Goal: Check status: Check status

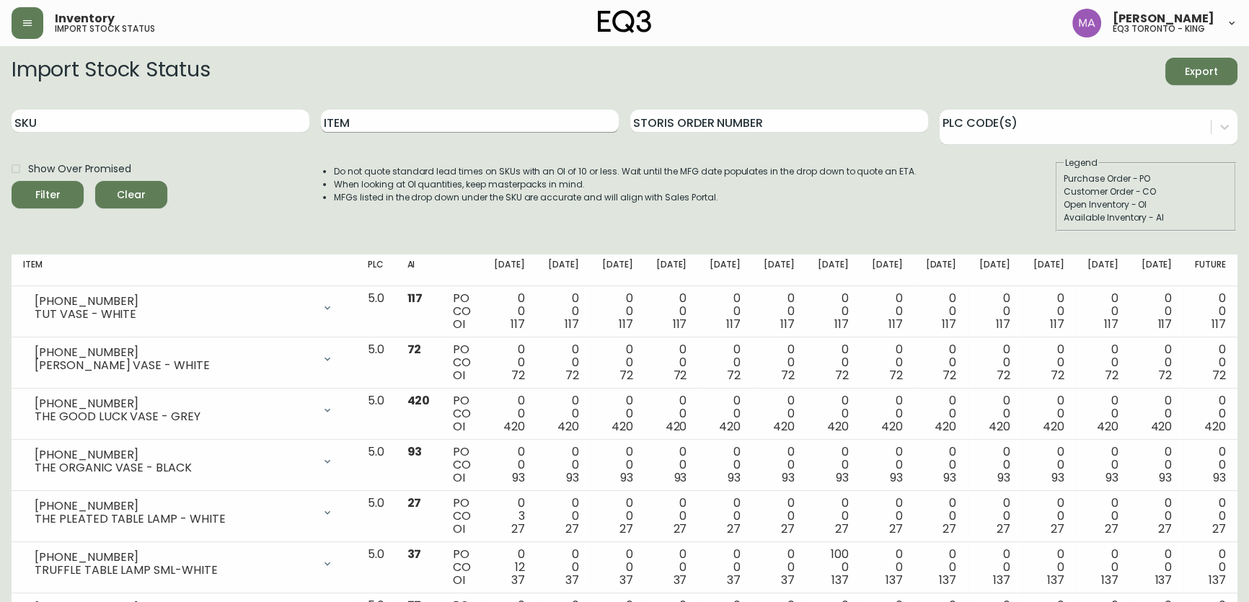
click at [341, 123] on input "Item" at bounding box center [470, 121] width 298 height 23
type input "[PERSON_NAME]"
click at [12, 181] on button "Filter" at bounding box center [48, 194] width 72 height 27
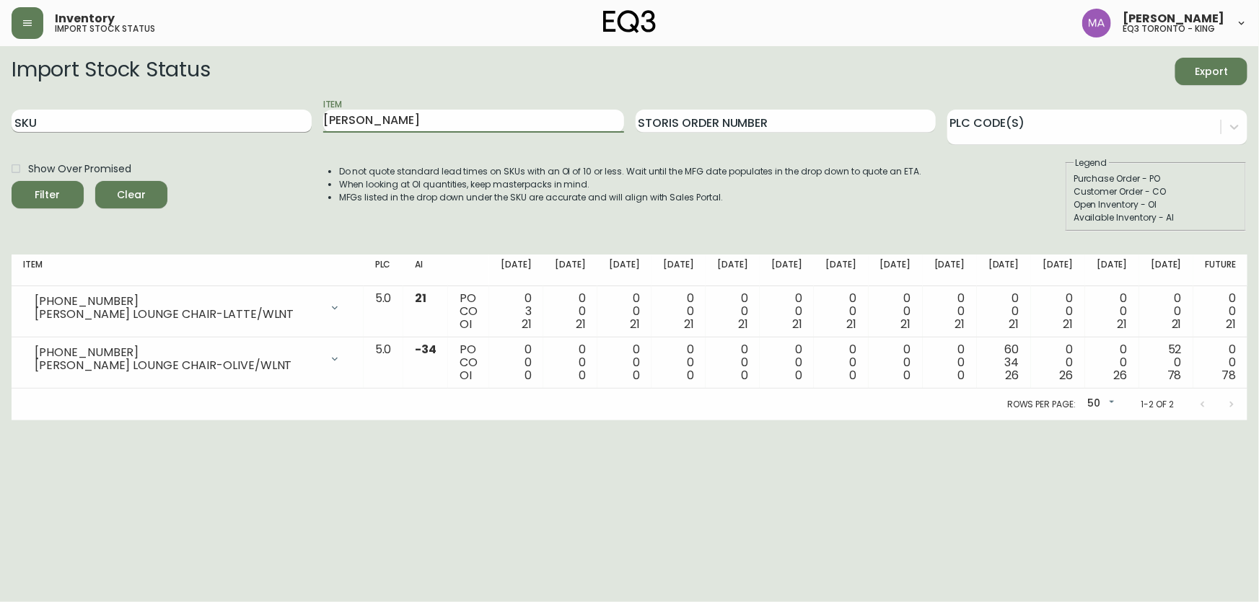
click at [91, 115] on input "SKU" at bounding box center [162, 121] width 300 height 23
paste input "[PHONE_NUMBER]"
type input "[PHONE_NUMBER]"
click at [12, 181] on button "Filter" at bounding box center [48, 194] width 72 height 27
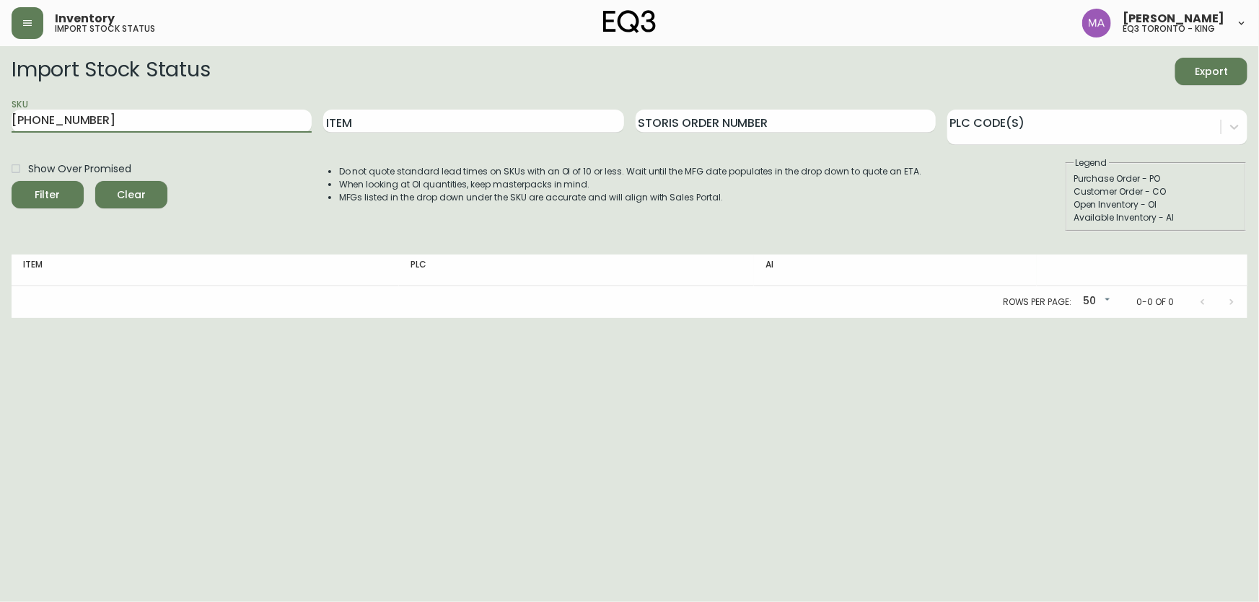
click at [12, 181] on button "Filter" at bounding box center [48, 194] width 72 height 27
